Goal: Find specific page/section: Find specific page/section

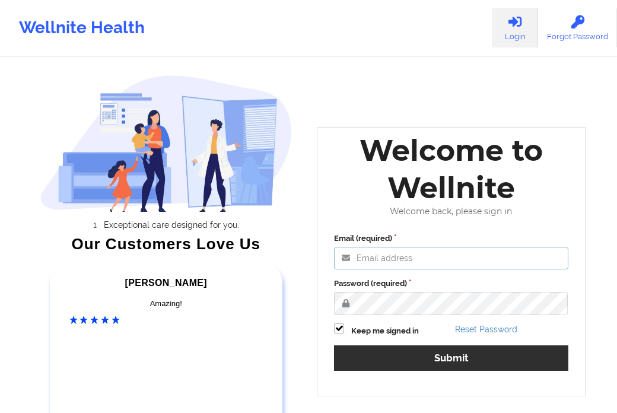
type input "[EMAIL_ADDRESS][DOMAIN_NAME]"
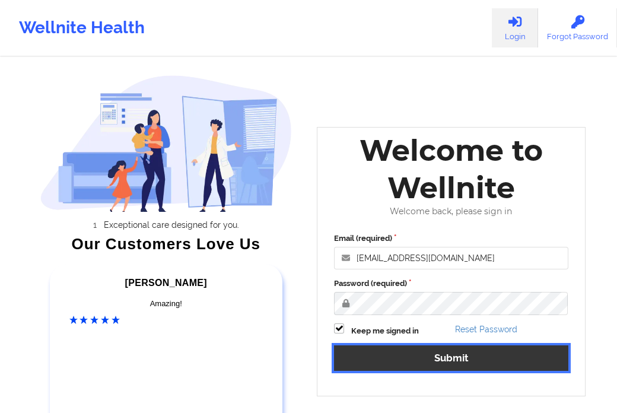
click at [440, 353] on button "Submit" at bounding box center [451, 357] width 234 height 25
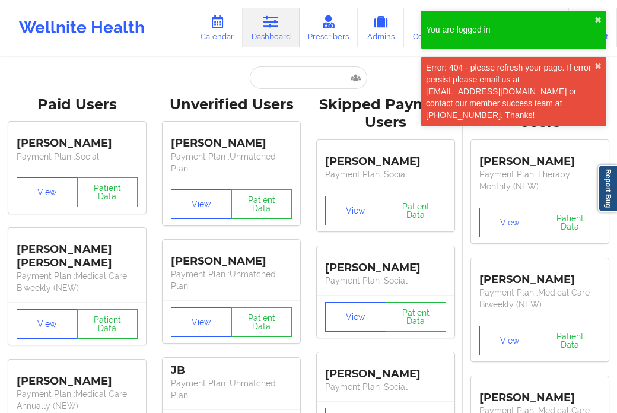
click at [599, 14] on div "You are logged in ✖︎" at bounding box center [513, 30] width 185 height 38
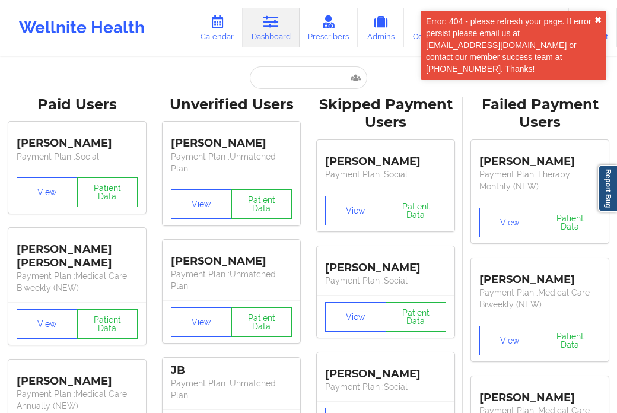
click at [595, 69] on div "Error: 404 - please refresh your page. If error persist please email us at [EMA…" at bounding box center [513, 45] width 185 height 69
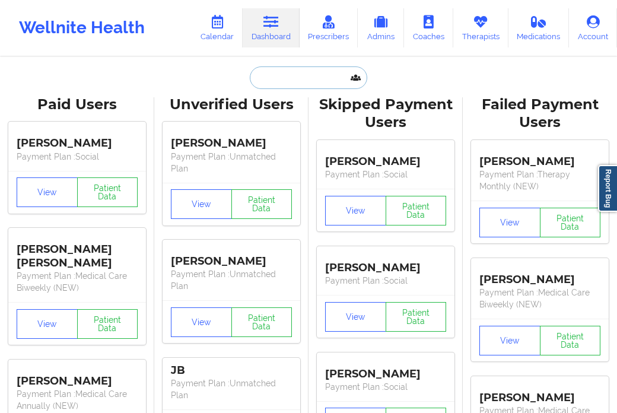
click at [276, 79] on input "text" at bounding box center [308, 77] width 117 height 23
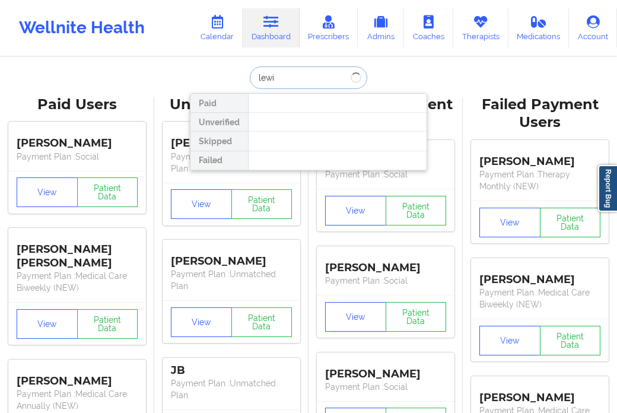
type input "[PERSON_NAME]"
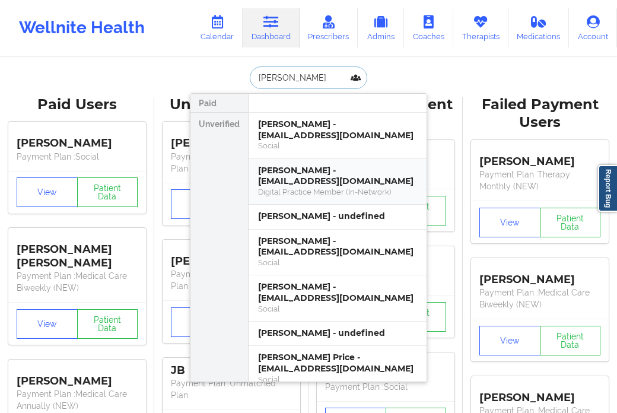
click at [281, 160] on div "[PERSON_NAME] - [EMAIL_ADDRESS][DOMAIN_NAME] Digital Practice Member (In-Networ…" at bounding box center [337, 182] width 178 height 46
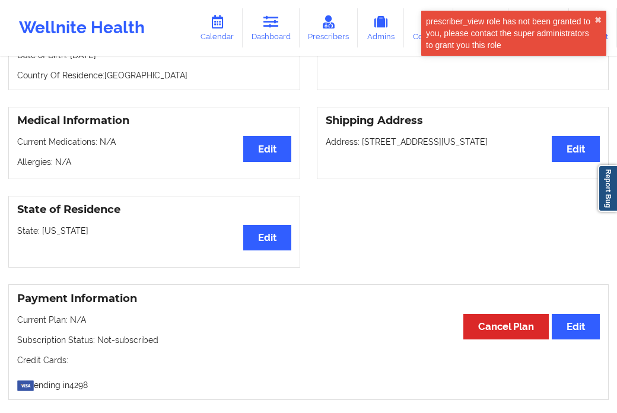
scroll to position [209, 0]
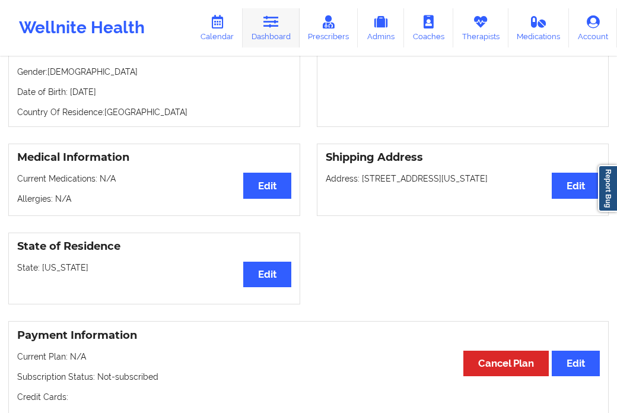
click at [272, 25] on icon at bounding box center [270, 21] width 15 height 13
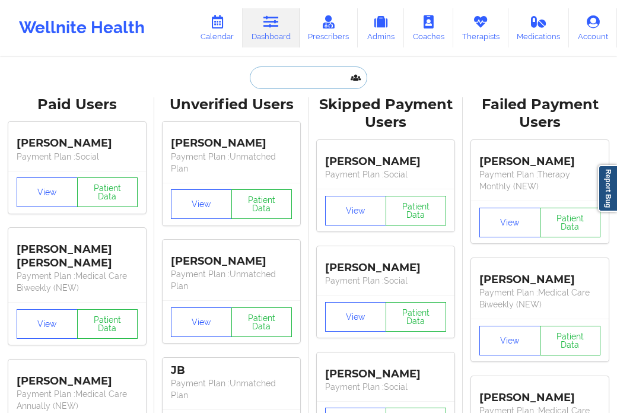
click at [262, 72] on input "text" at bounding box center [308, 77] width 117 height 23
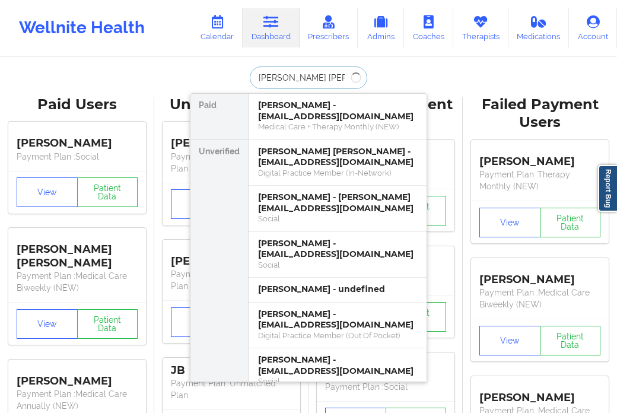
type input "[PERSON_NAME] [PERSON_NAME]"
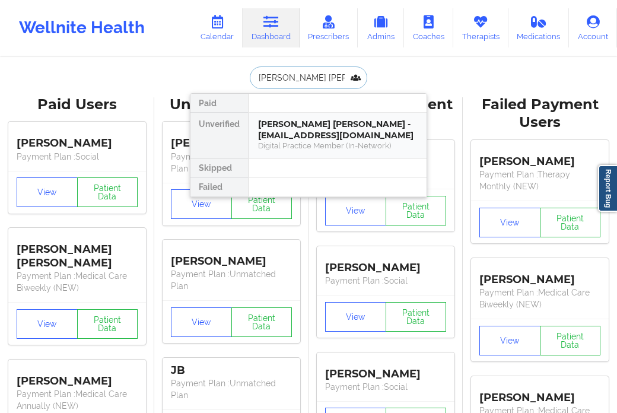
click at [288, 126] on div "[PERSON_NAME] [PERSON_NAME] - [EMAIL_ADDRESS][DOMAIN_NAME]" at bounding box center [337, 130] width 159 height 22
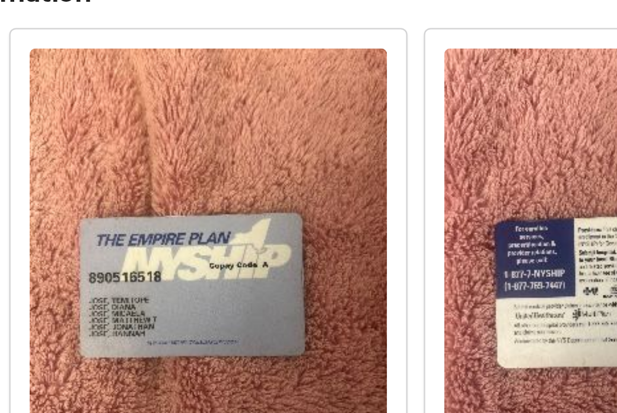
scroll to position [671, 0]
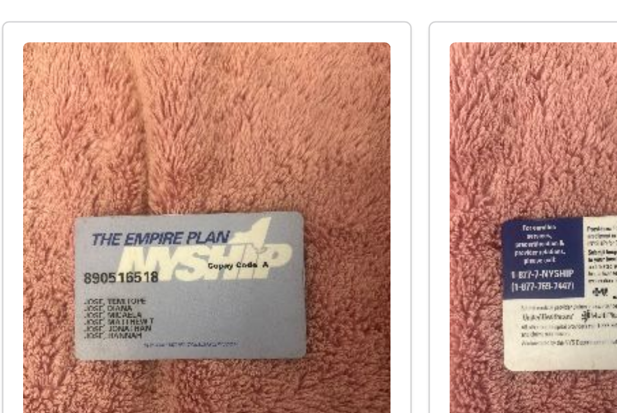
click at [336, 241] on img at bounding box center [372, 262] width 155 height 207
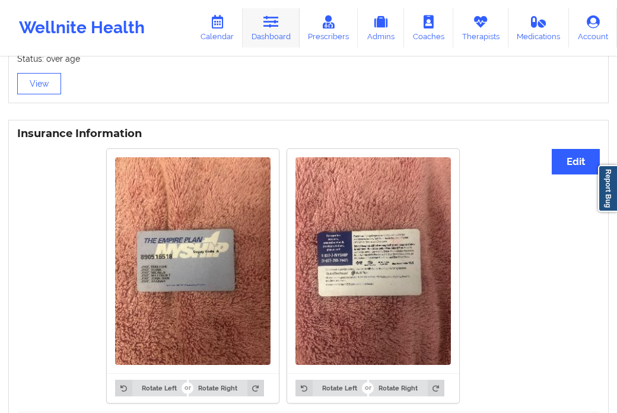
scroll to position [672, 0]
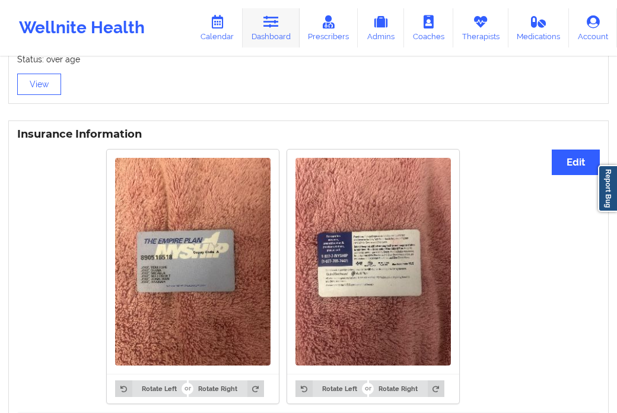
click at [273, 30] on link "Dashboard" at bounding box center [270, 27] width 57 height 39
